Goal: Navigation & Orientation: Understand site structure

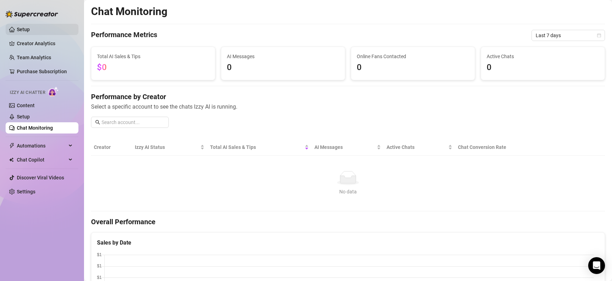
click at [30, 29] on link "Setup" at bounding box center [23, 30] width 13 height 6
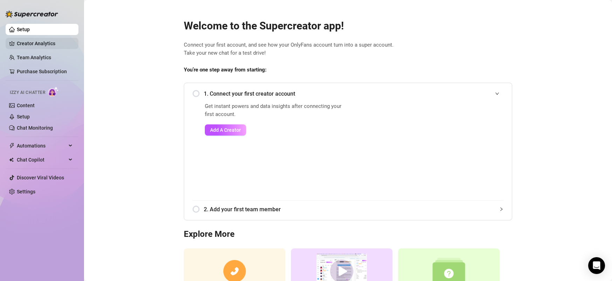
click at [60, 46] on link "Creator Analytics" at bounding box center [45, 43] width 56 height 11
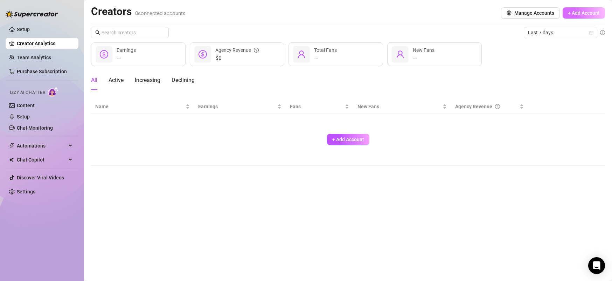
click at [587, 13] on span "+ Add Account" at bounding box center [584, 13] width 32 height 6
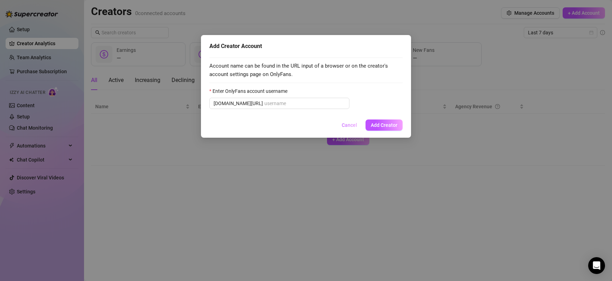
click at [347, 124] on span "Cancel" at bounding box center [349, 125] width 15 height 6
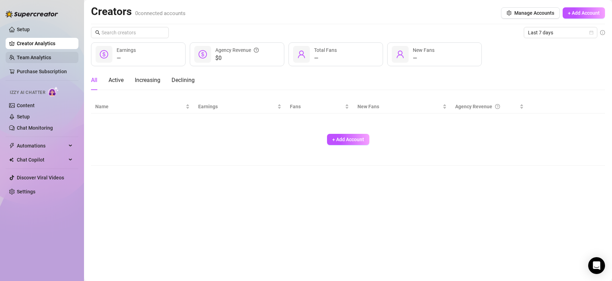
click at [32, 58] on link "Team Analytics" at bounding box center [34, 58] width 34 height 6
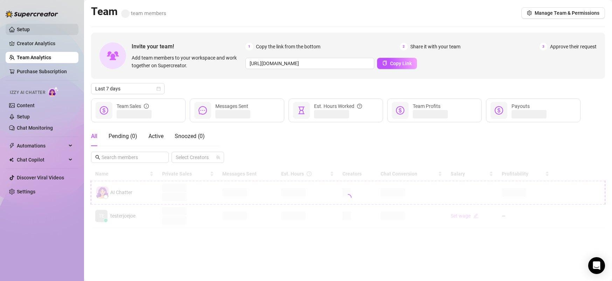
click at [26, 29] on link "Setup" at bounding box center [23, 30] width 13 height 6
